Goal: Navigation & Orientation: Go to known website

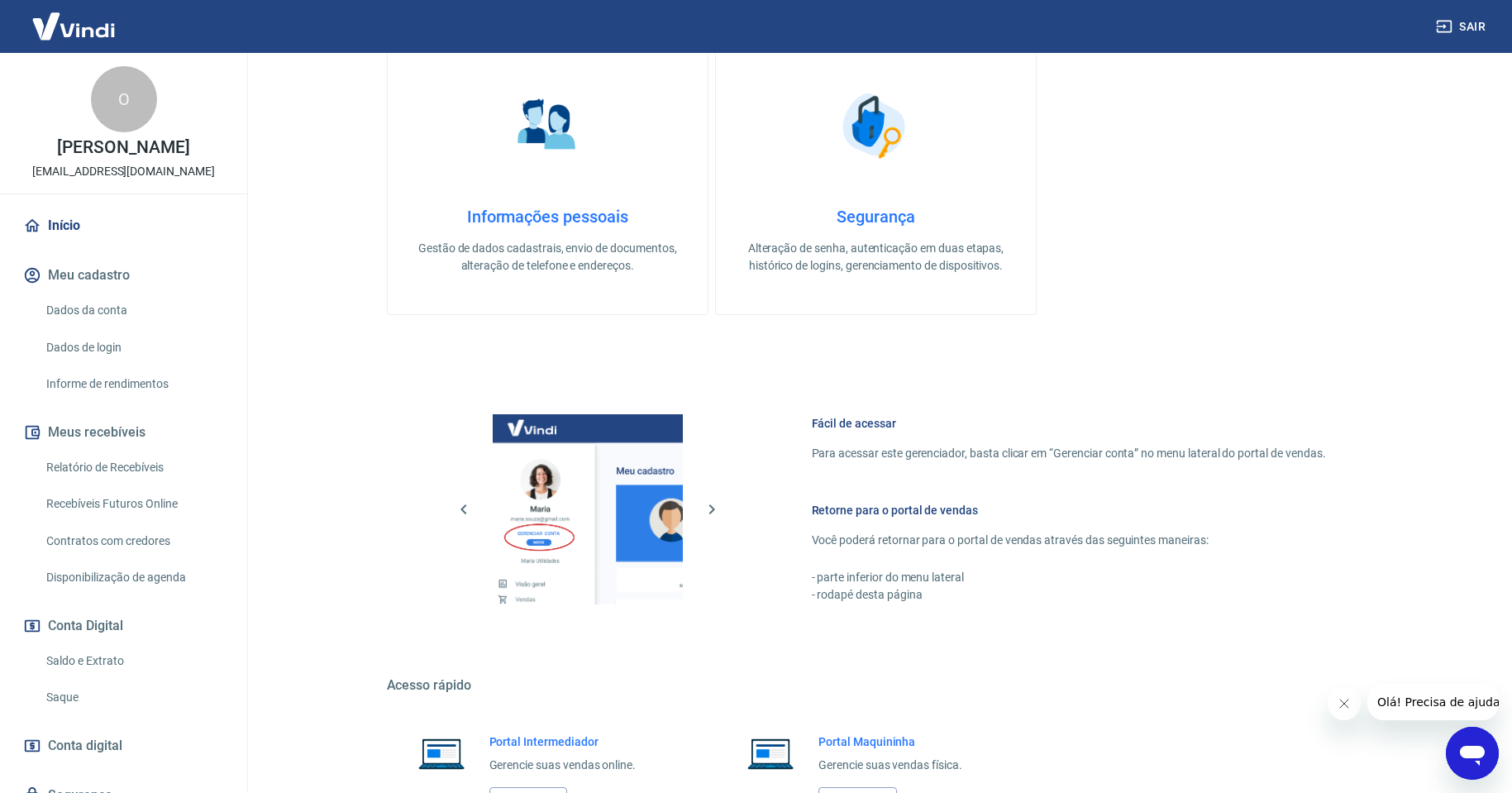
scroll to position [625, 0]
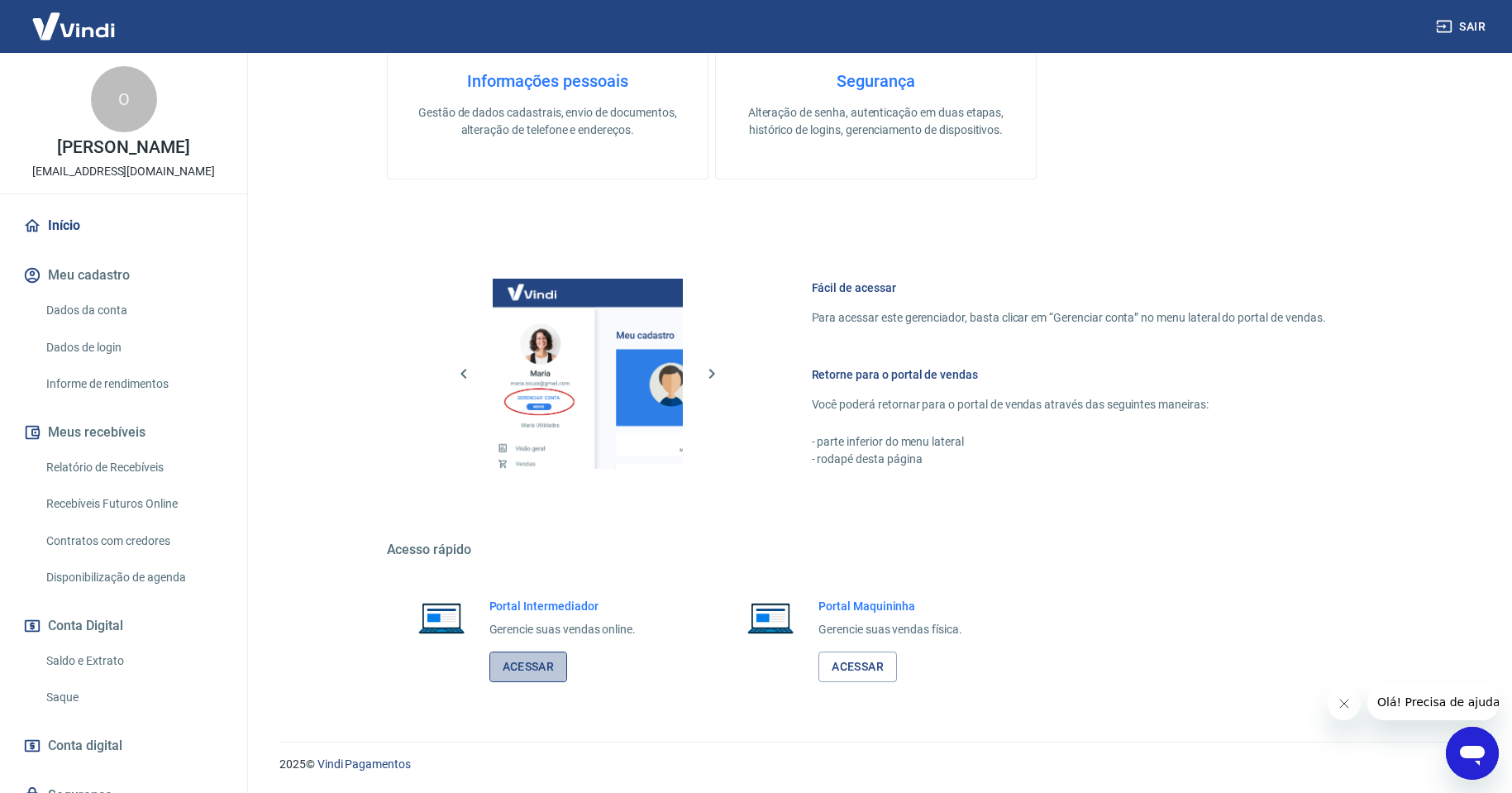
click at [532, 668] on link "Acessar" at bounding box center [528, 667] width 78 height 30
